Goal: Check status: Check status

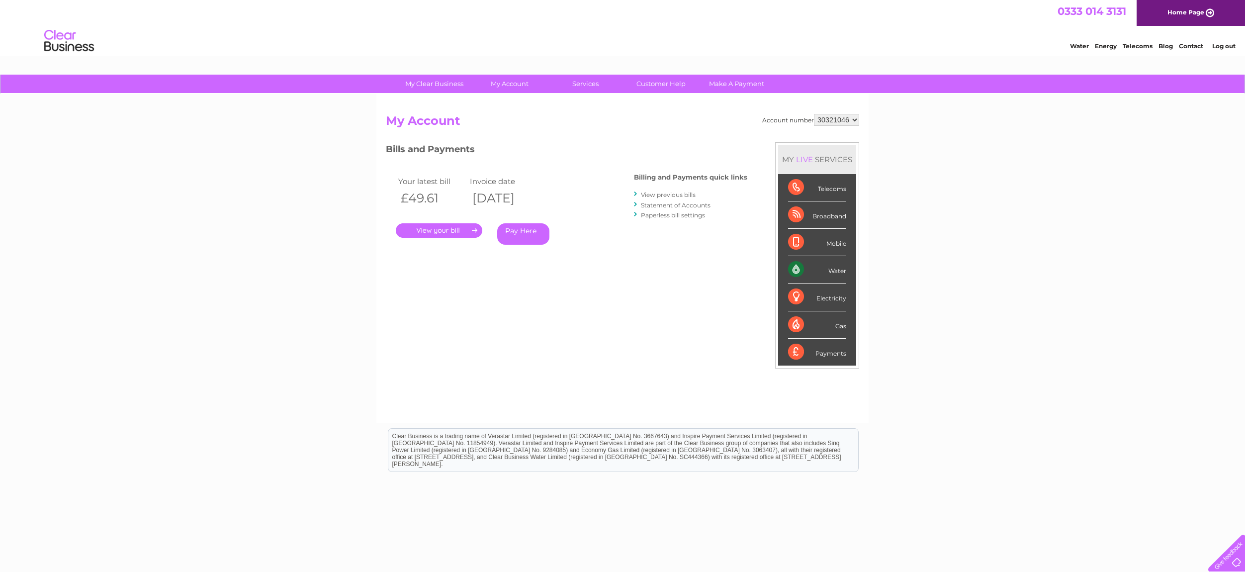
click at [440, 229] on link "." at bounding box center [439, 230] width 86 height 14
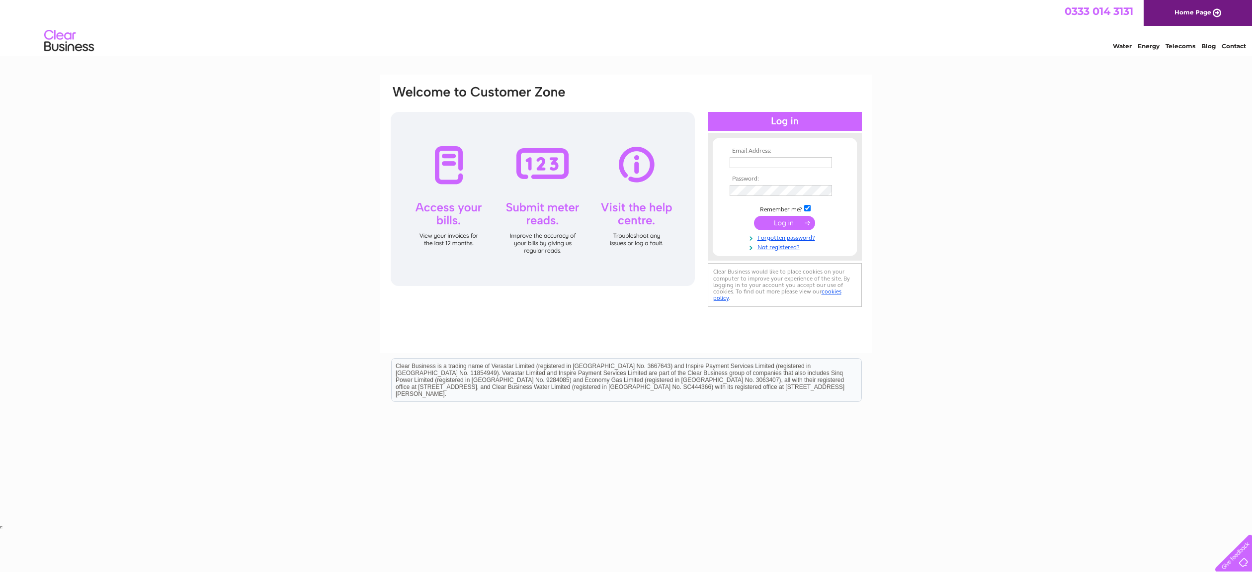
type input "hi5commercialservices@hotmail.com"
click at [784, 220] on input "submit" at bounding box center [784, 223] width 61 height 14
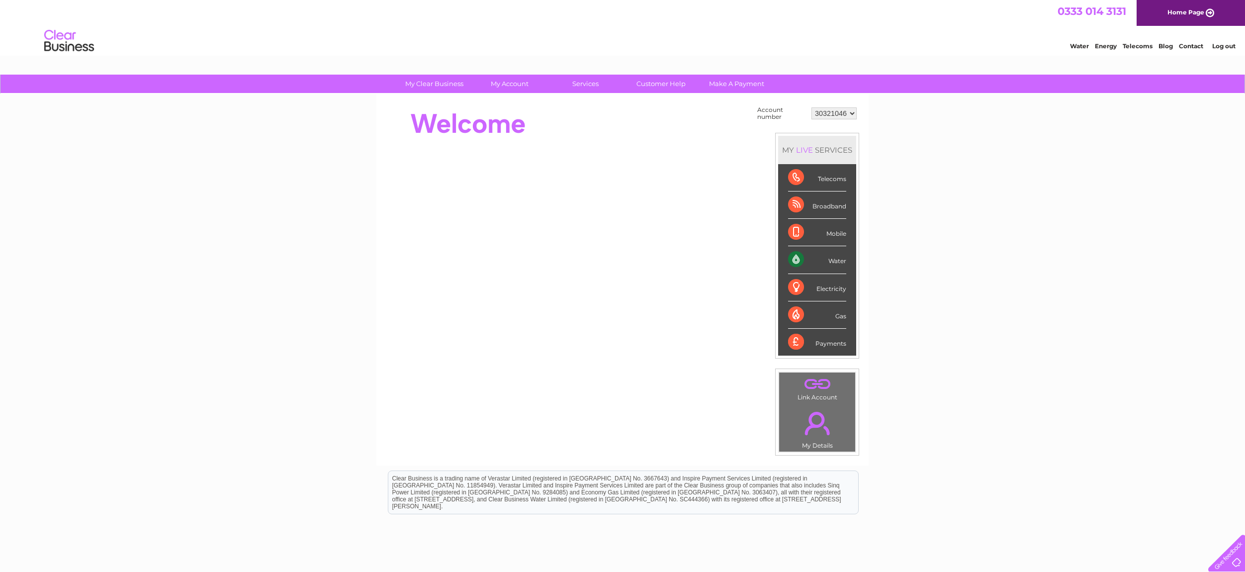
click at [793, 261] on div "Water" at bounding box center [817, 259] width 58 height 27
click at [795, 259] on div "Water" at bounding box center [817, 259] width 58 height 27
click at [516, 101] on link "Bills and Payments" at bounding box center [514, 104] width 82 height 20
